Goal: Transaction & Acquisition: Purchase product/service

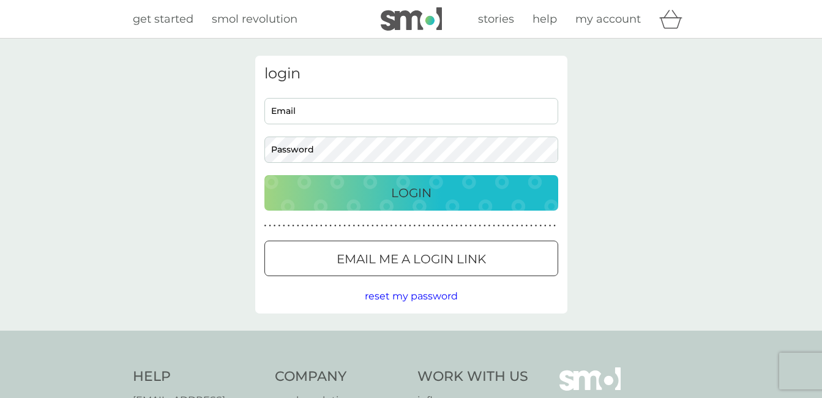
click at [313, 108] on input "Email" at bounding box center [411, 111] width 294 height 26
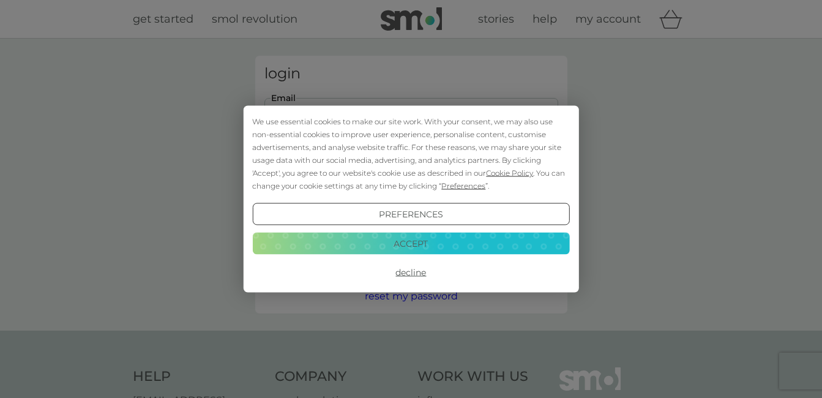
type input "[EMAIL_ADDRESS][DOMAIN_NAME]"
click at [386, 237] on button "Accept" at bounding box center [410, 243] width 317 height 22
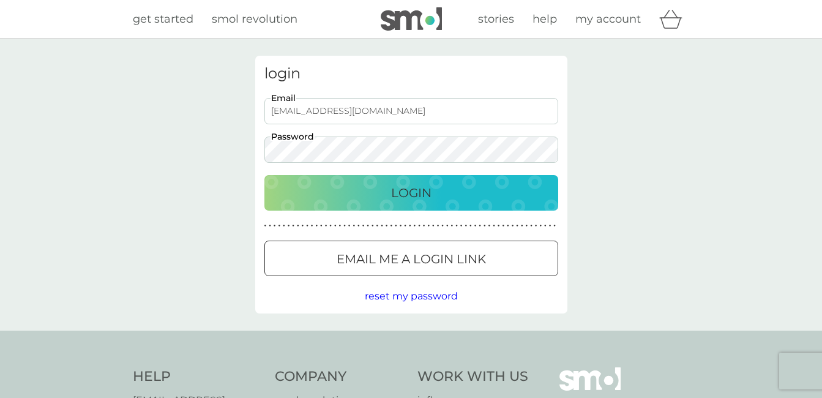
click at [387, 253] on p "Email me a login link" at bounding box center [411, 259] width 149 height 20
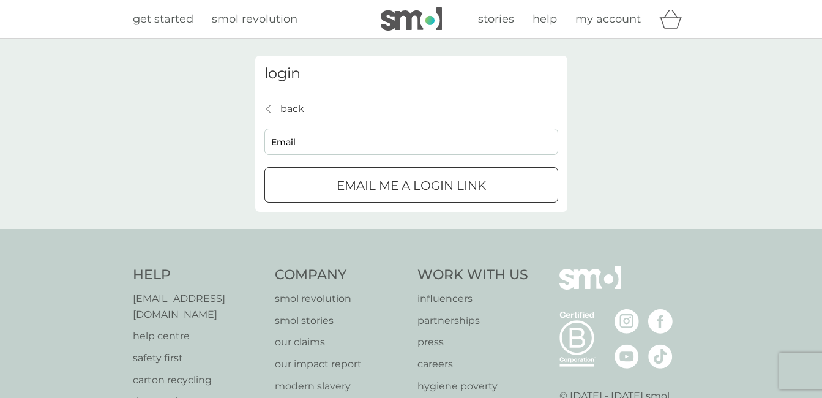
click at [326, 138] on input "Email" at bounding box center [411, 142] width 294 height 26
type input "[EMAIL_ADDRESS][DOMAIN_NAME]"
click at [341, 182] on p "Email me a login link" at bounding box center [411, 186] width 149 height 20
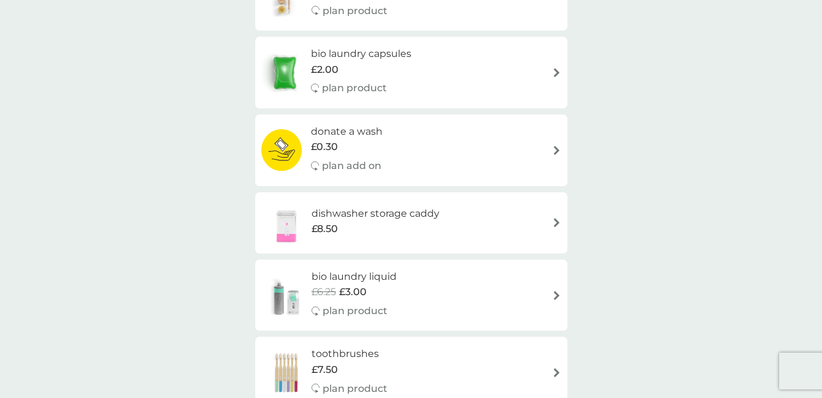
scroll to position [490, 0]
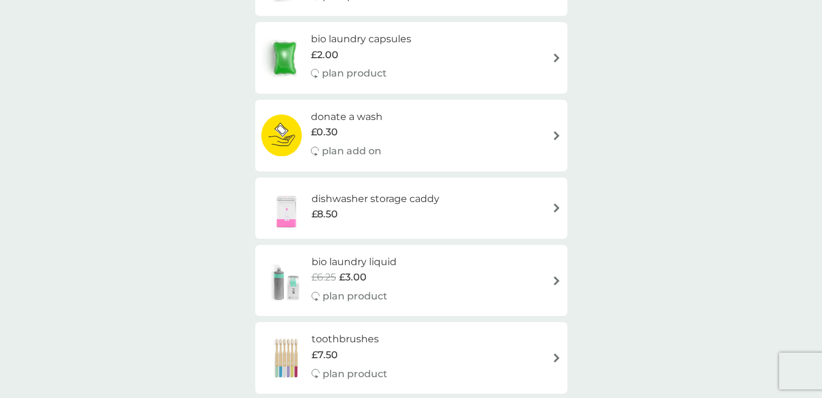
click at [559, 205] on img at bounding box center [556, 207] width 9 height 9
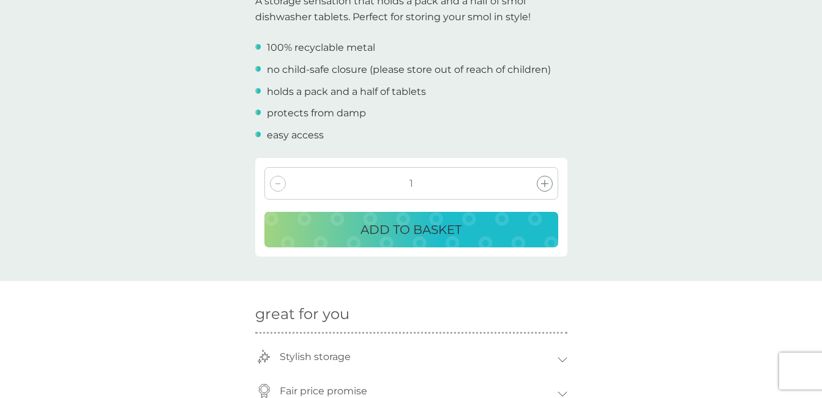
scroll to position [408, 0]
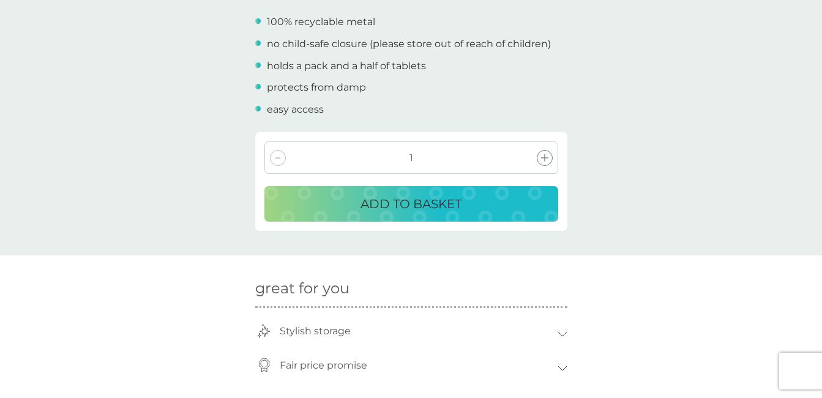
click at [395, 201] on p "ADD TO BASKET" at bounding box center [410, 204] width 101 height 20
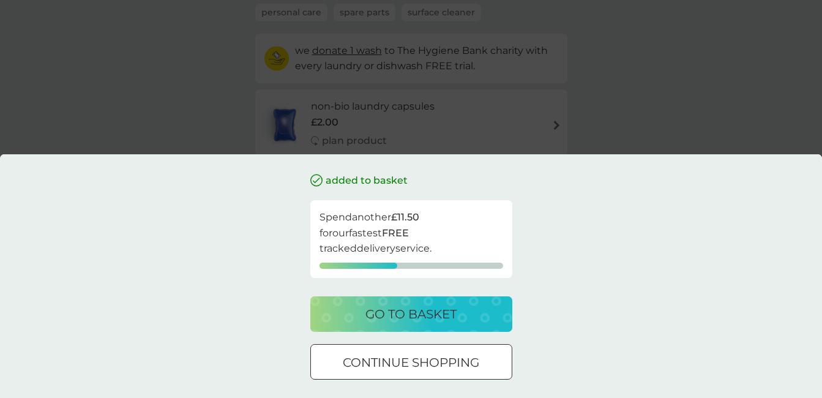
scroll to position [143, 0]
